Goal: Information Seeking & Learning: Understand process/instructions

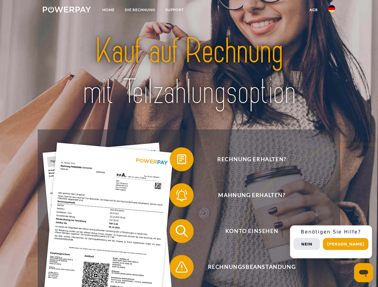
click at [67, 10] on img at bounding box center [67, 10] width 48 height 6
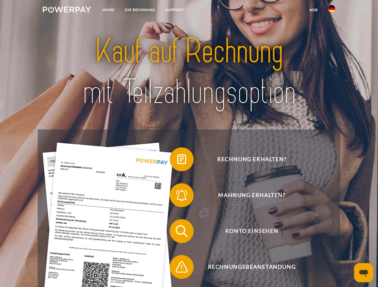
click at [332, 10] on img at bounding box center [331, 8] width 7 height 7
click at [313, 10] on link "agb" at bounding box center [313, 9] width 19 height 11
click at [177, 161] on span at bounding box center [173, 160] width 30 height 30
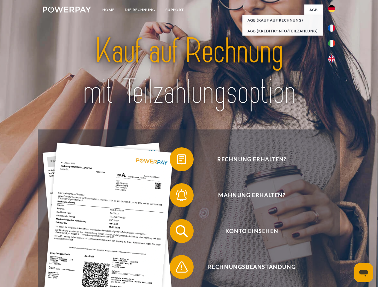
click at [177, 197] on span at bounding box center [173, 195] width 30 height 30
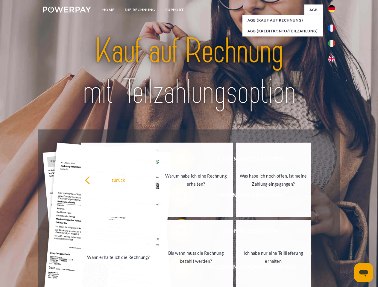
click at [177, 233] on link "Bis wann muss die Rechnung bezahlt werden?" at bounding box center [196, 257] width 75 height 75
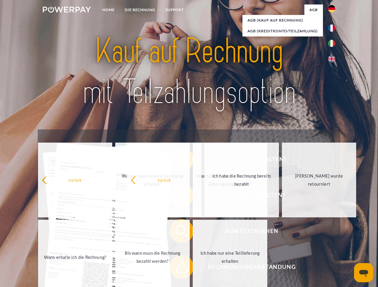
click at [177, 268] on span at bounding box center [173, 267] width 30 height 30
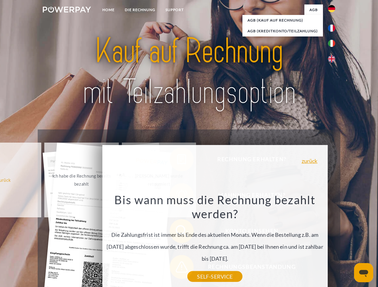
click at [333, 242] on div "Rechnung erhalten? Mahnung erhalten? Konto einsehen" at bounding box center [189, 249] width 302 height 239
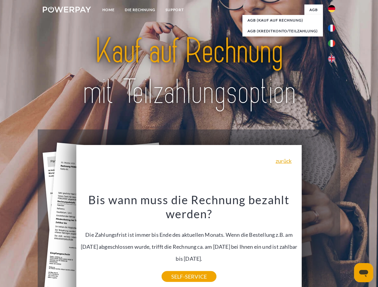
click at [318, 243] on span "Konto einsehen" at bounding box center [251, 231] width 147 height 24
click at [348, 244] on header "Home DIE RECHNUNG SUPPORT" at bounding box center [189, 206] width 378 height 413
